Goal: Consume media (video, audio): Consume media (video, audio)

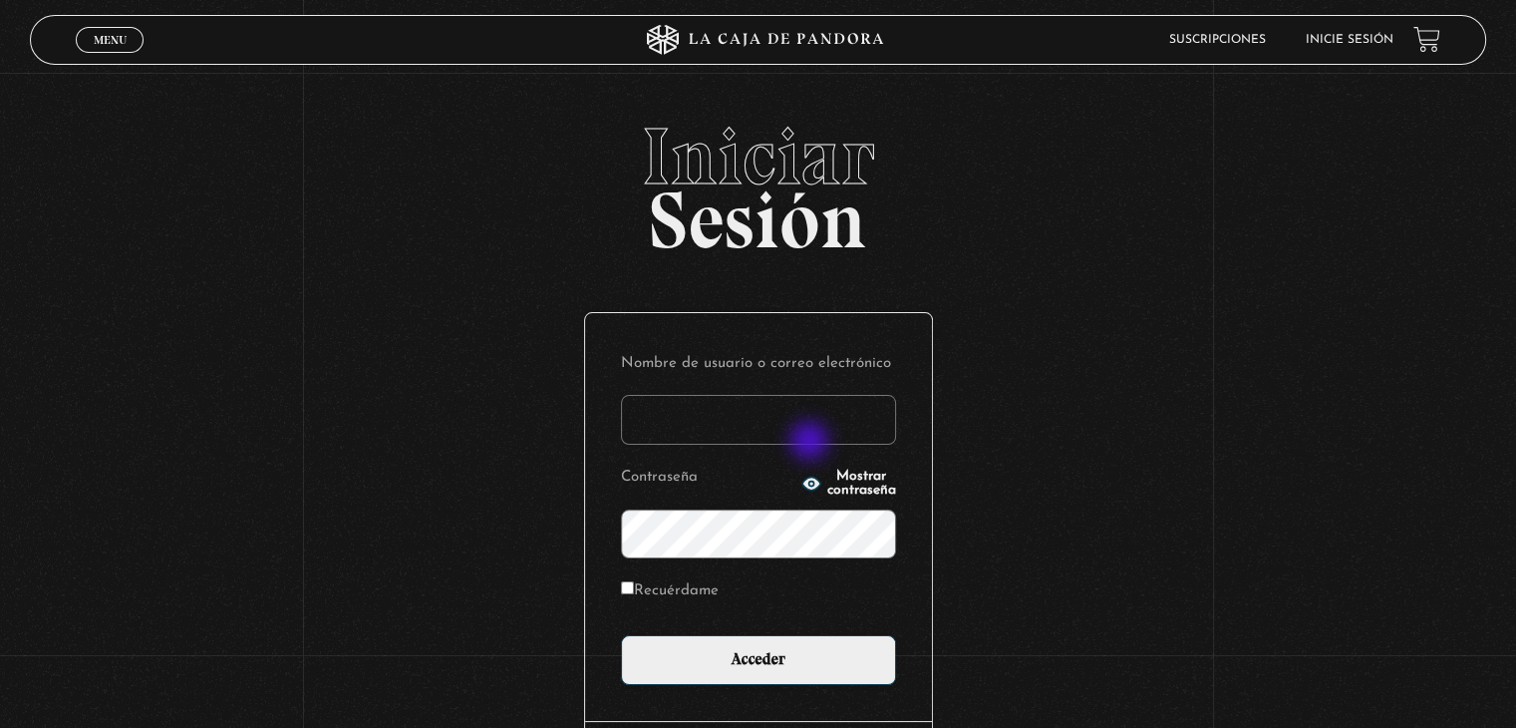
type input "rosaanmm@gmail.com"
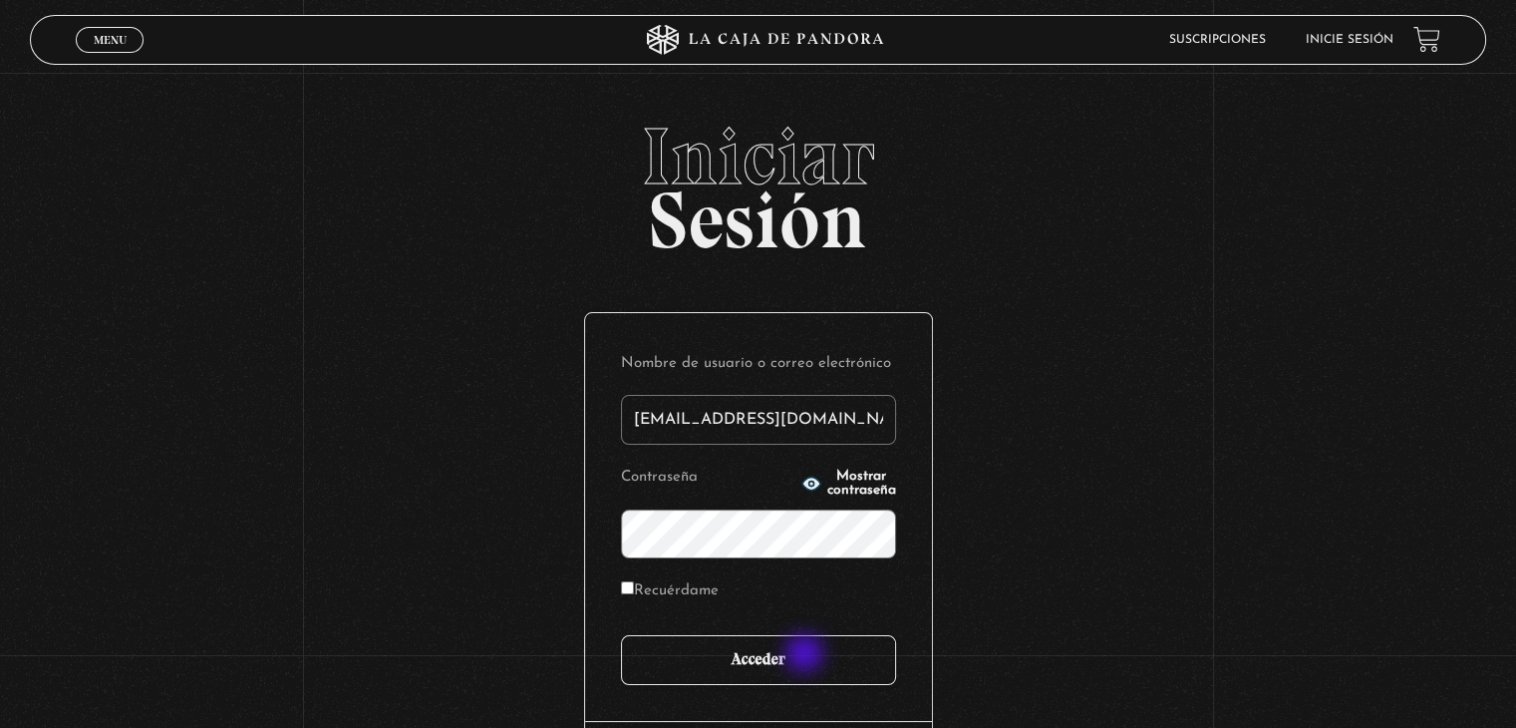
click at [806, 655] on input "Acceder" at bounding box center [758, 660] width 275 height 50
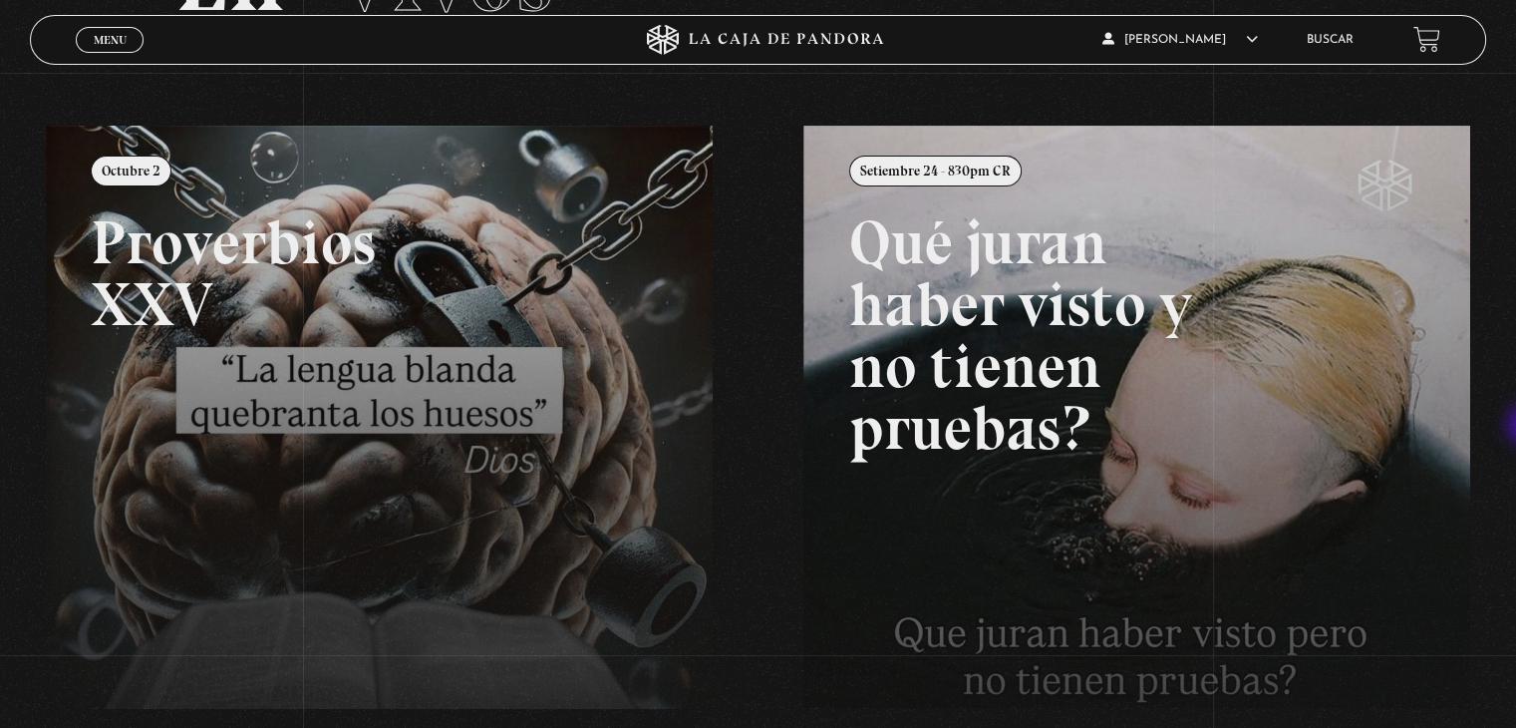
scroll to position [199, 0]
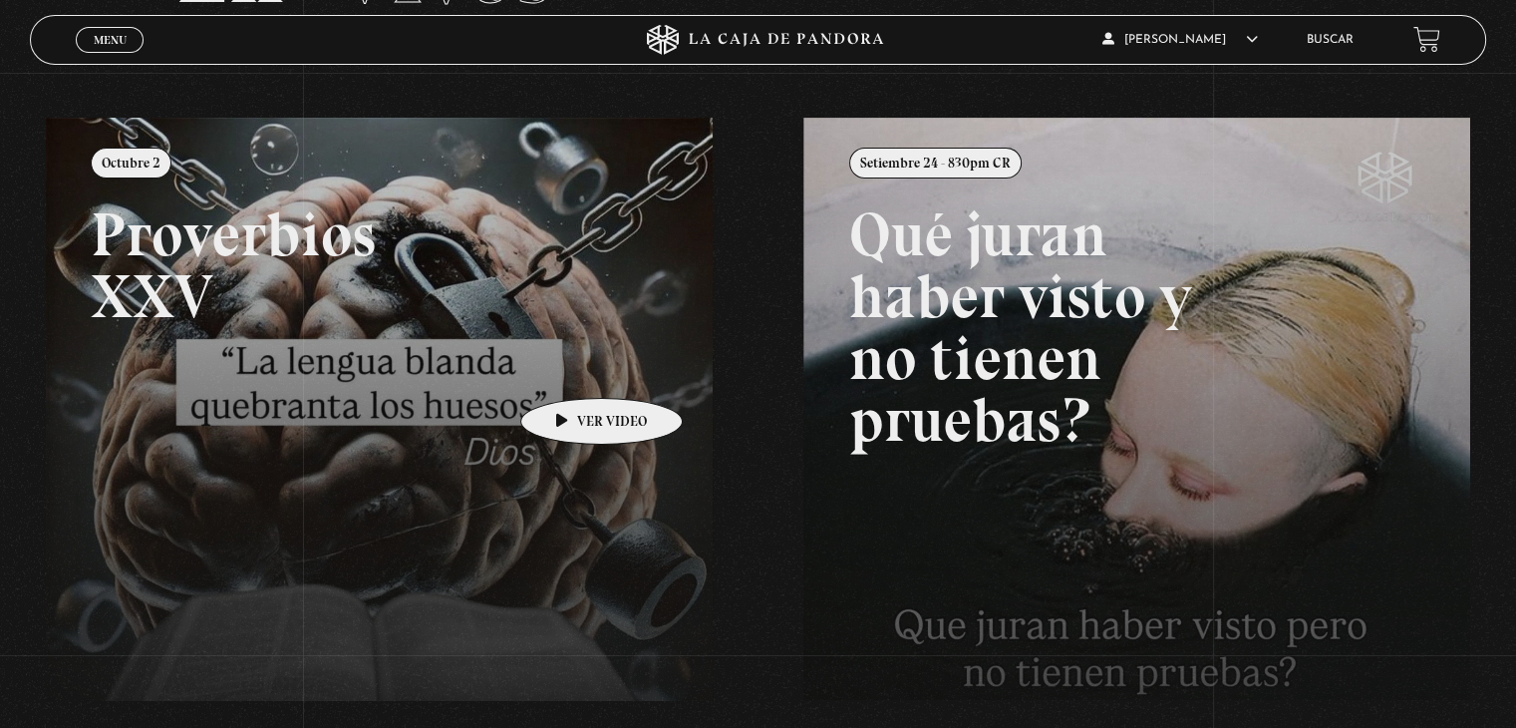
click at [570, 368] on link at bounding box center [804, 482] width 1516 height 728
